Goal: Understand process/instructions

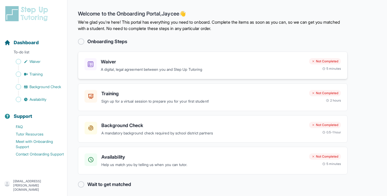
click at [187, 69] on p "A digital, legal agreement between you and Step Up Tutoring" at bounding box center [203, 70] width 204 height 6
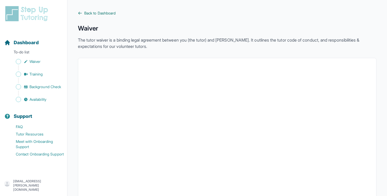
click at [100, 12] on span "Back to Dashboard" at bounding box center [99, 13] width 31 height 5
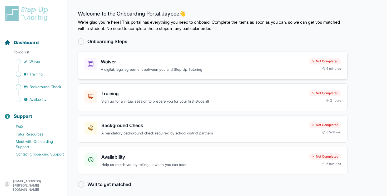
click at [130, 68] on p "A digital, legal agreement between you and Step Up Tutoring" at bounding box center [203, 70] width 204 height 6
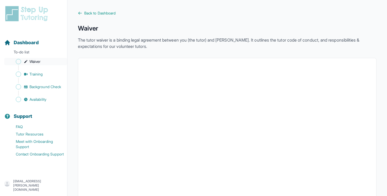
click at [18, 63] on span "Sidebar" at bounding box center [18, 61] width 5 height 5
click at [25, 62] on icon "Sidebar" at bounding box center [25, 61] width 3 height 3
click at [41, 64] on link "Waiver" at bounding box center [35, 61] width 63 height 7
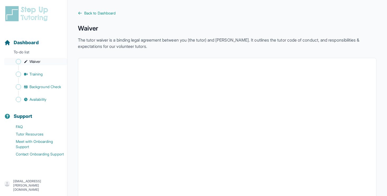
click at [33, 60] on span "Waiver" at bounding box center [34, 61] width 11 height 5
click at [91, 12] on span "Back to Dashboard" at bounding box center [99, 13] width 31 height 5
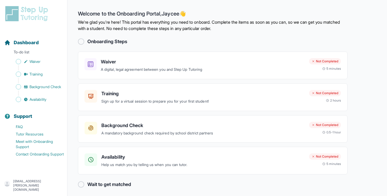
scroll to position [3, 0]
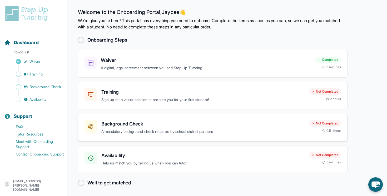
scroll to position [3, 0]
